Goal: Task Accomplishment & Management: Use online tool/utility

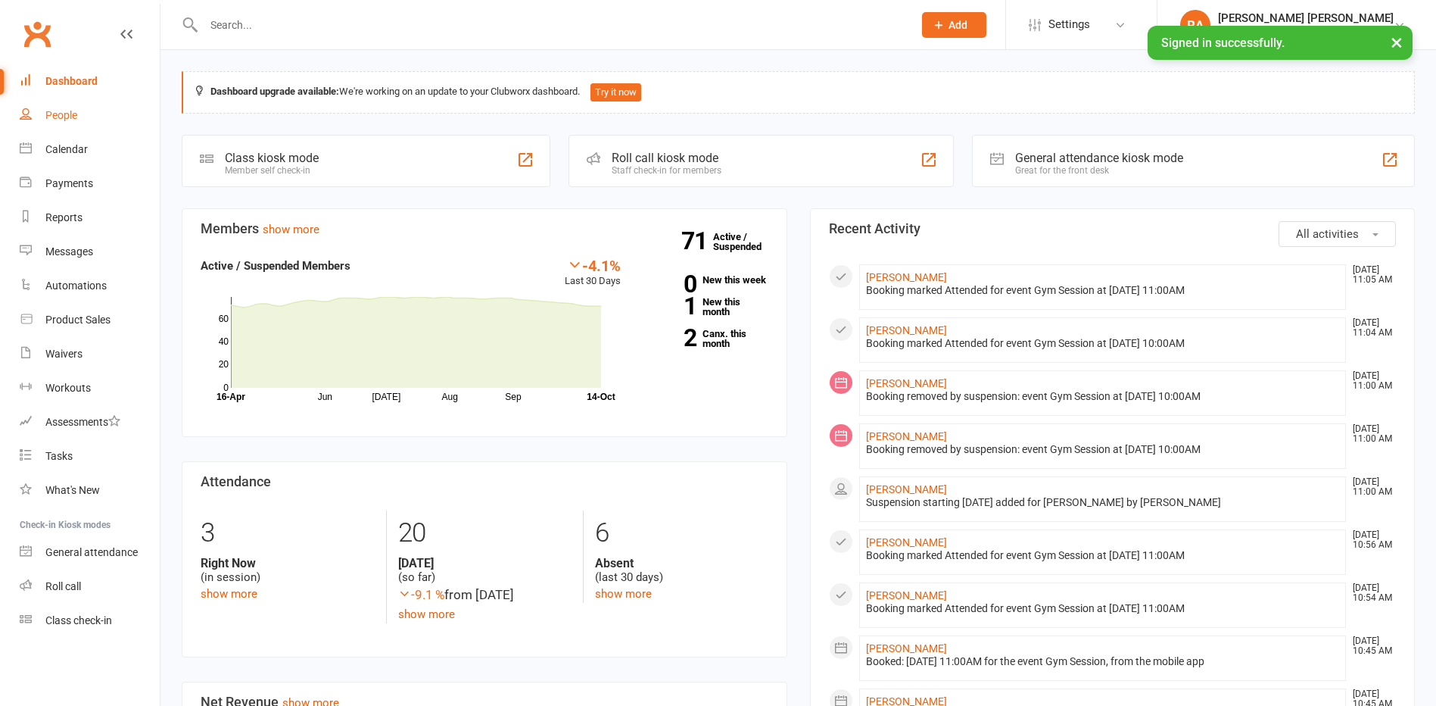
click at [79, 115] on link "People" at bounding box center [90, 115] width 140 height 34
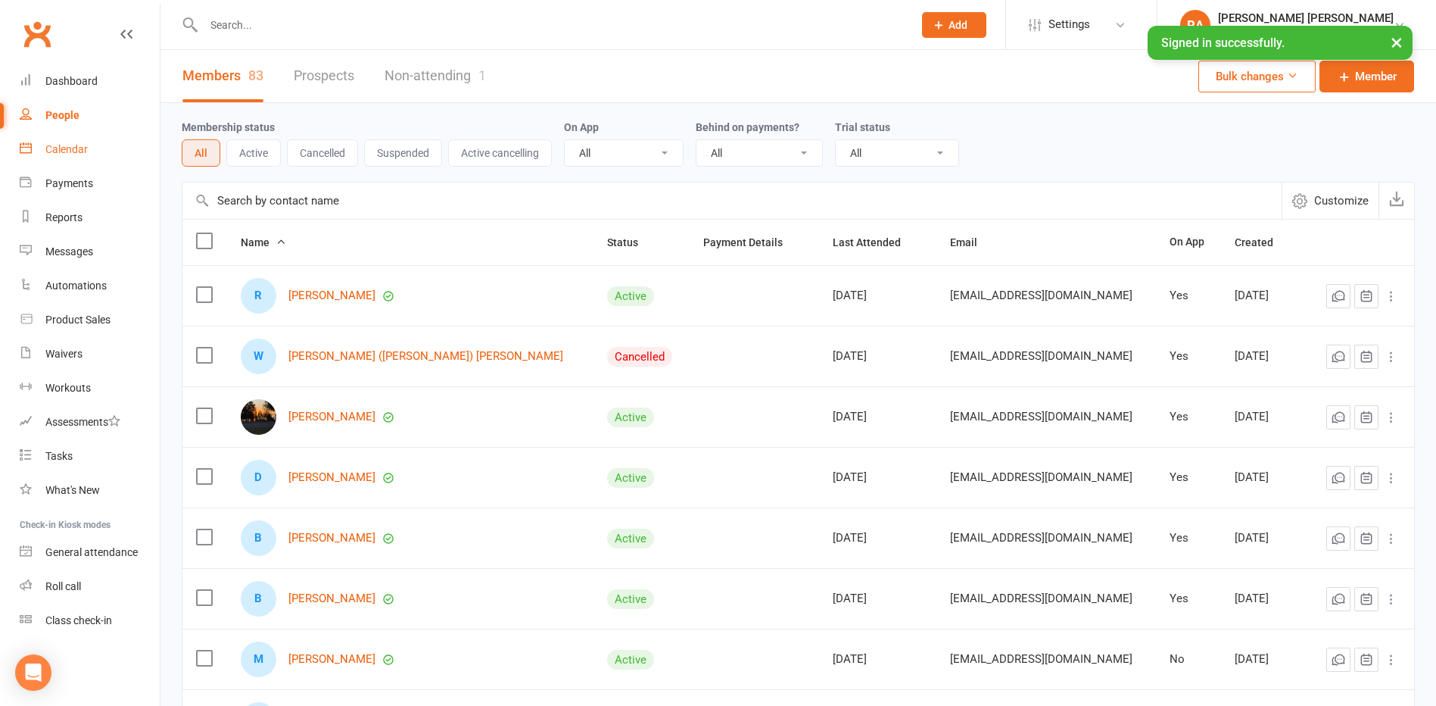
click at [79, 139] on link "Calendar" at bounding box center [90, 149] width 140 height 34
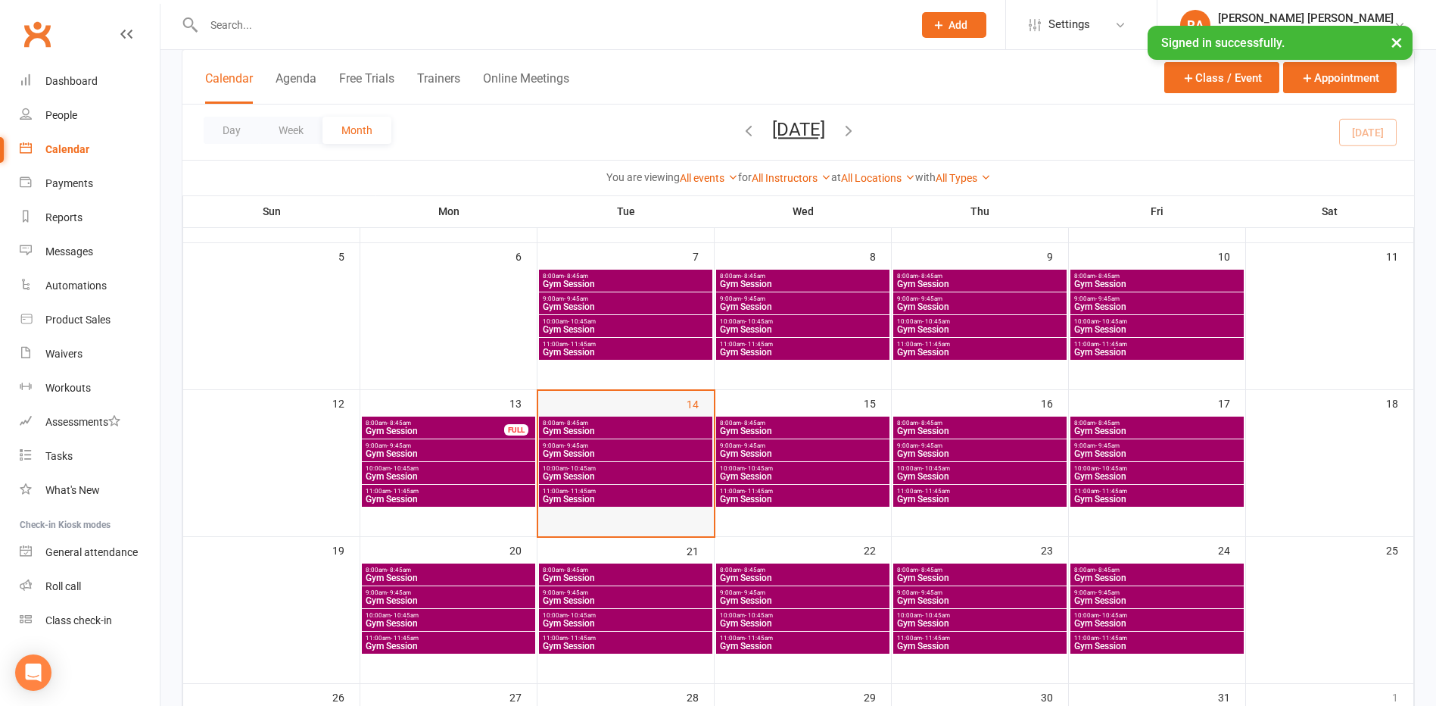
scroll to position [227, 0]
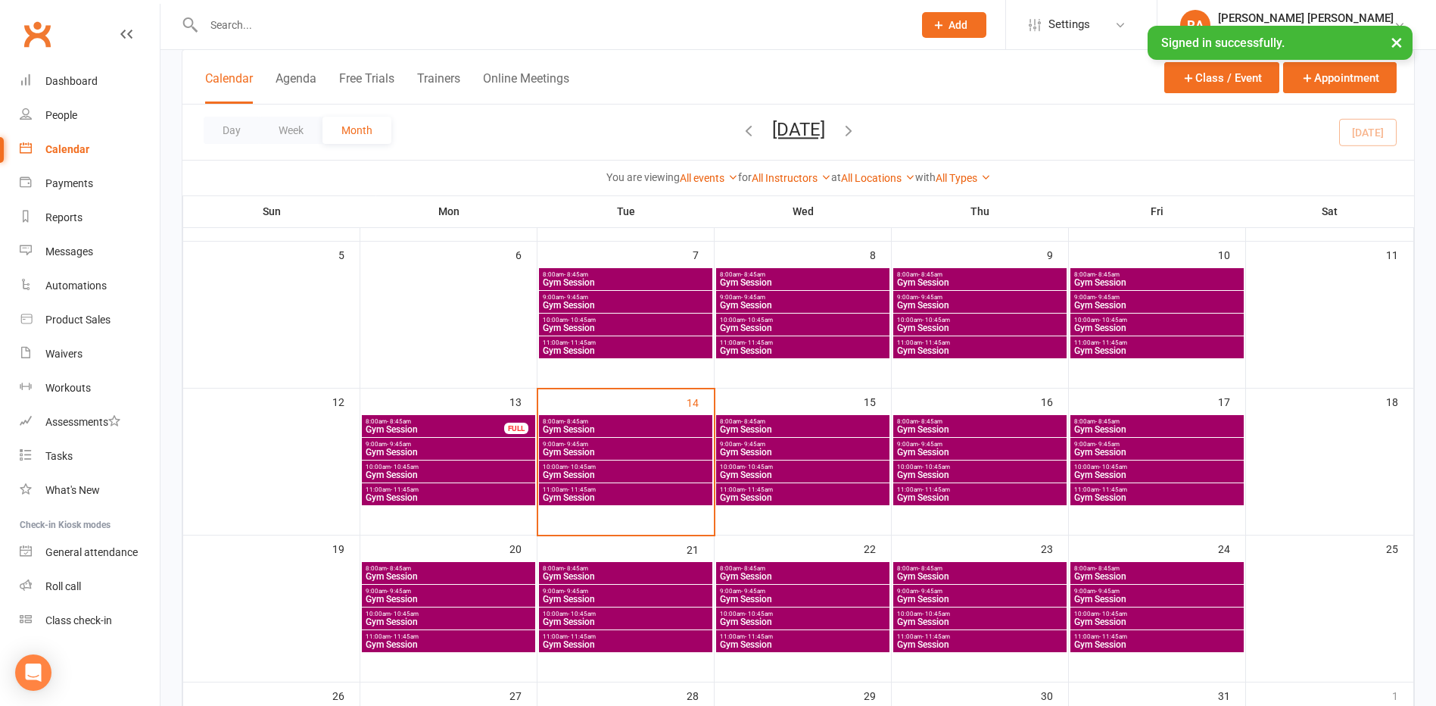
click at [606, 426] on span "Gym Session" at bounding box center [625, 429] width 167 height 9
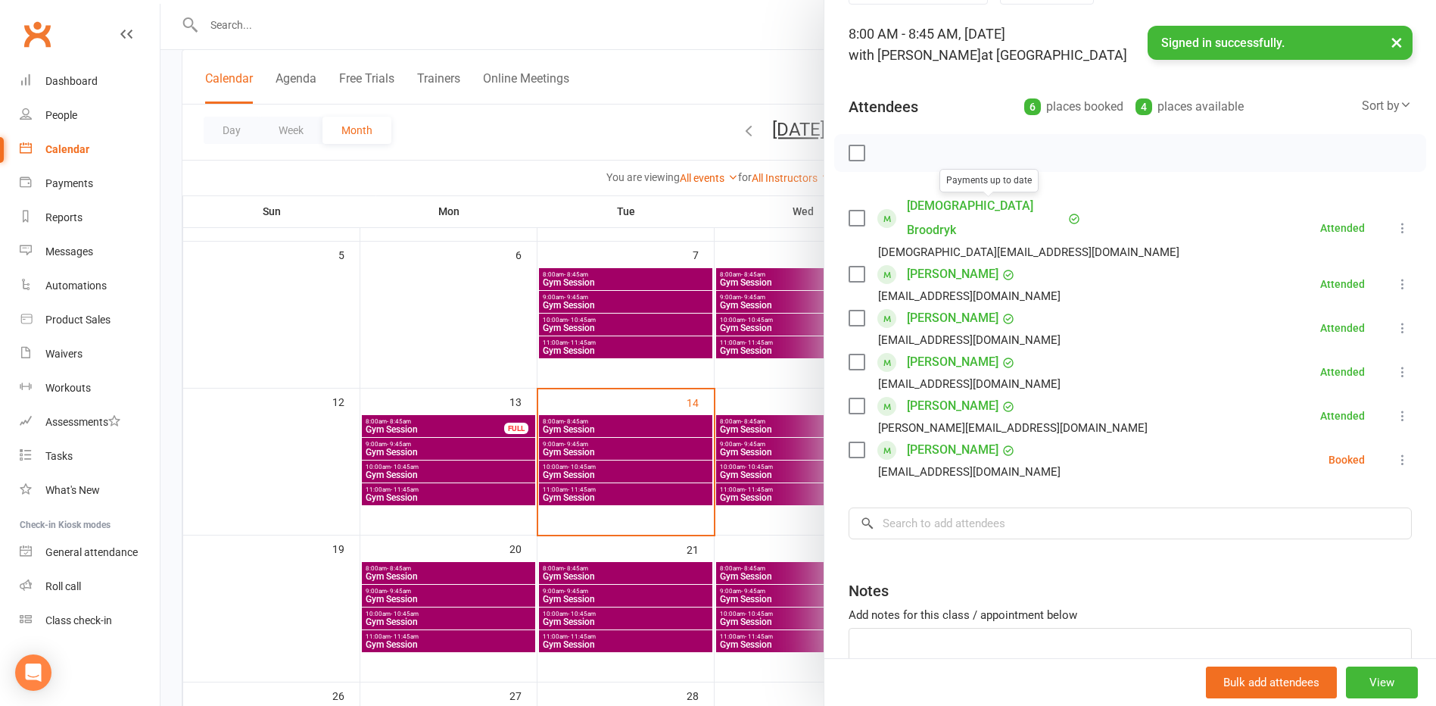
scroll to position [151, 0]
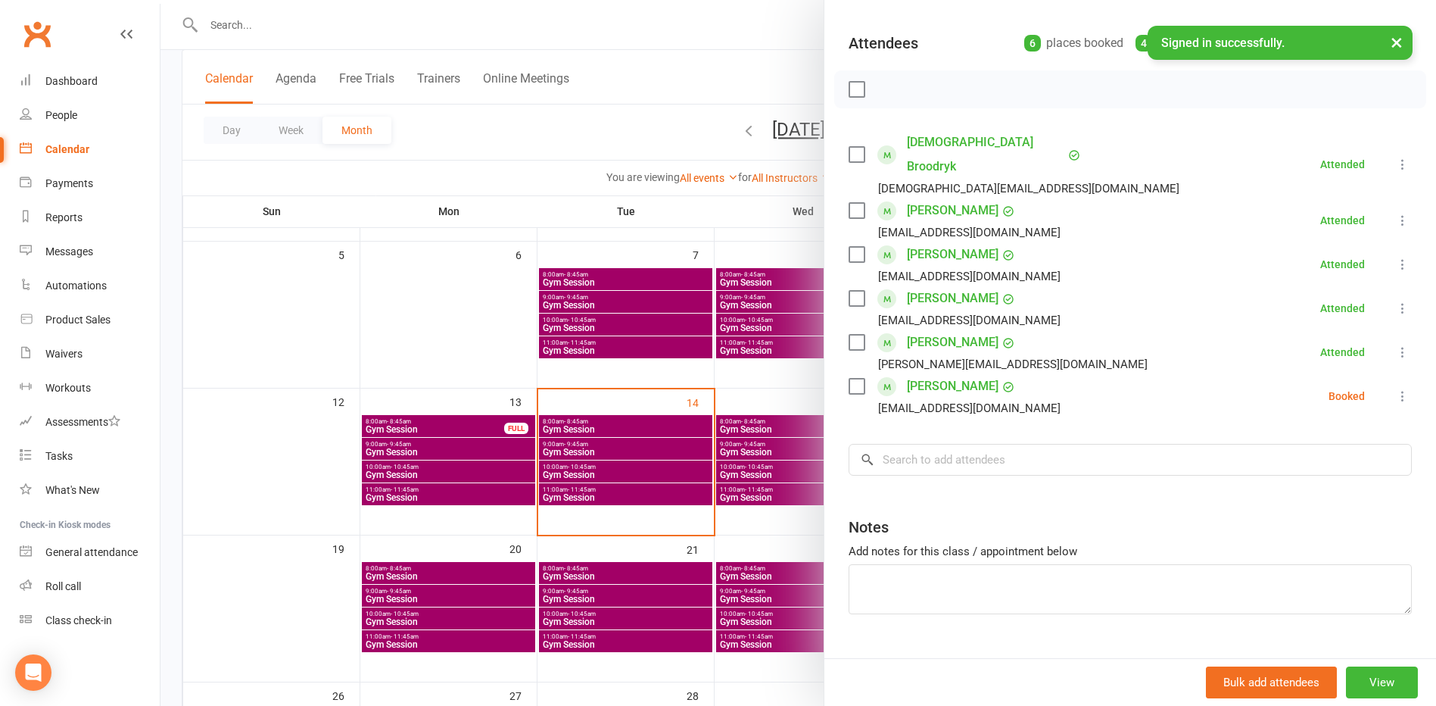
click at [1395, 388] on icon at bounding box center [1402, 395] width 15 height 15
click at [1298, 501] on link "Mark absent" at bounding box center [1329, 516] width 163 height 30
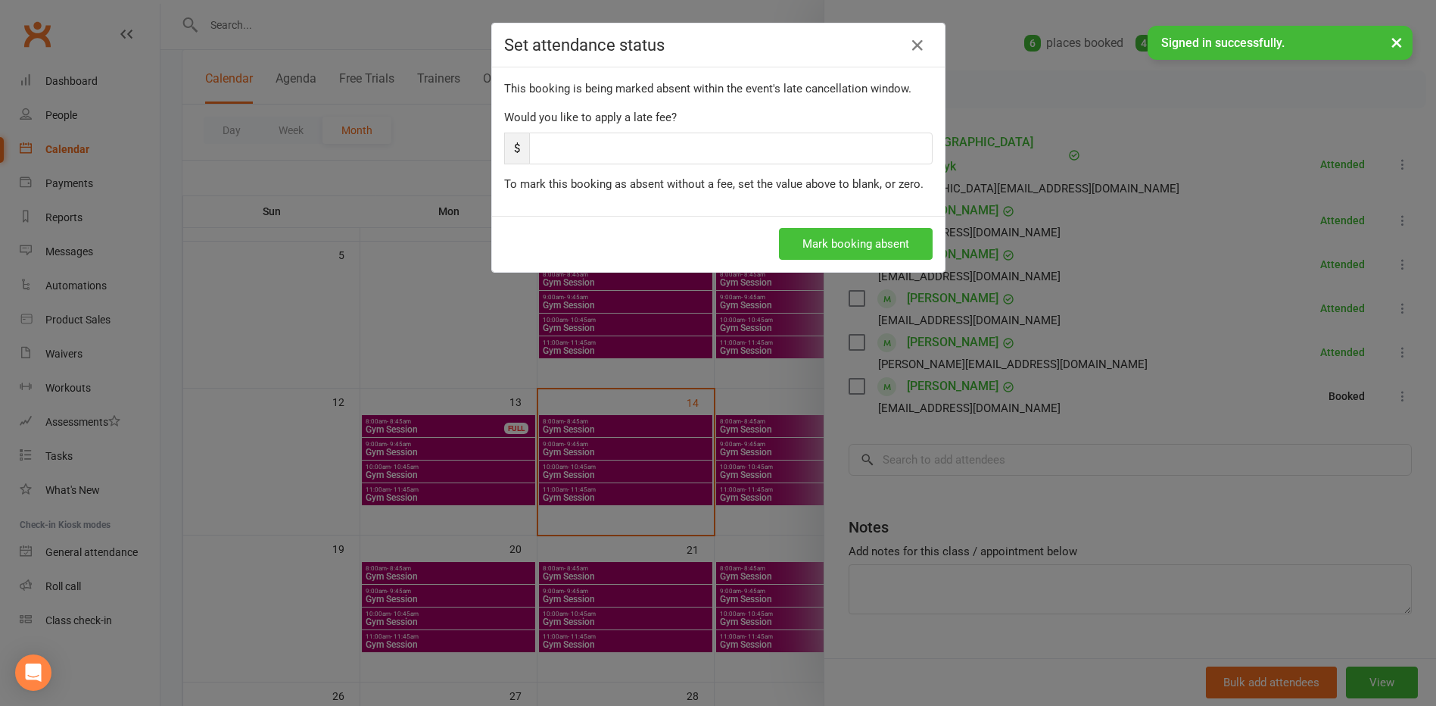
click at [858, 251] on button "Mark booking absent" at bounding box center [856, 244] width 154 height 32
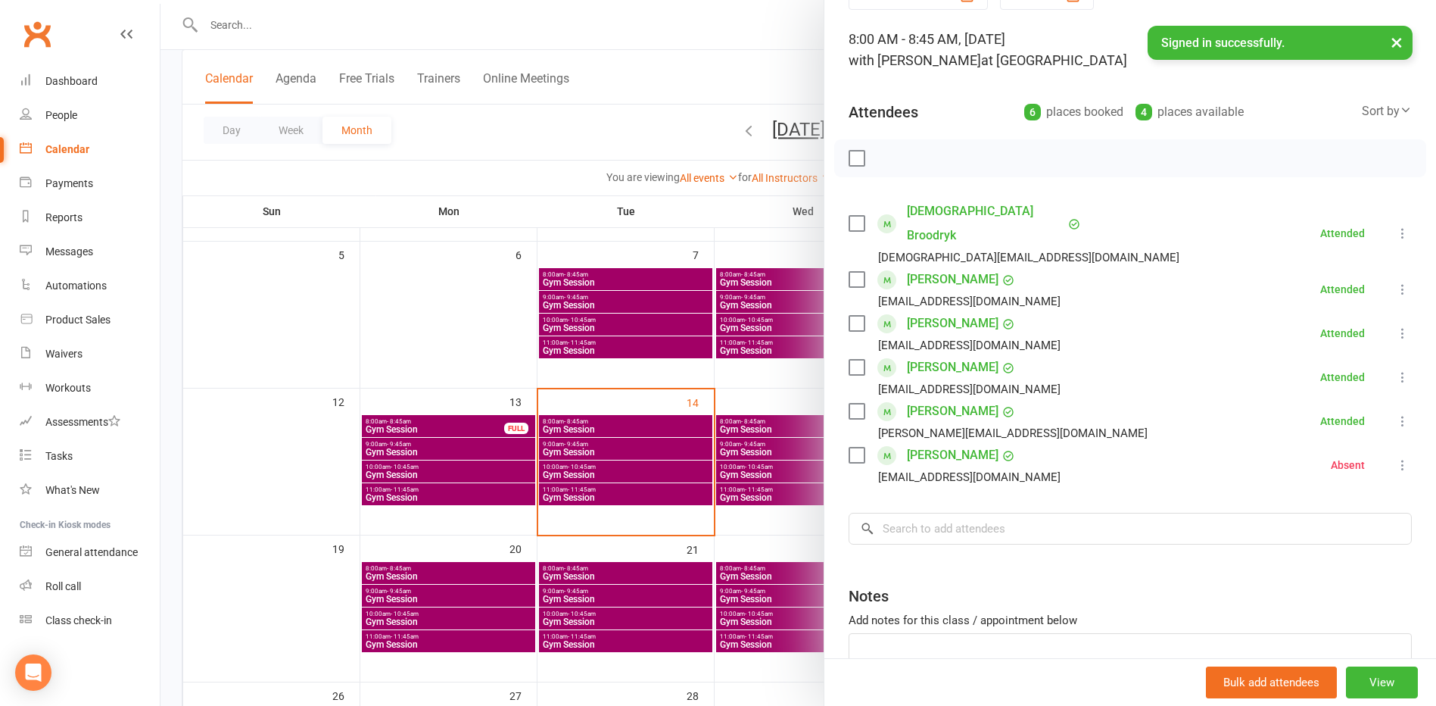
scroll to position [0, 0]
